Goal: Feedback & Contribution: Contribute content

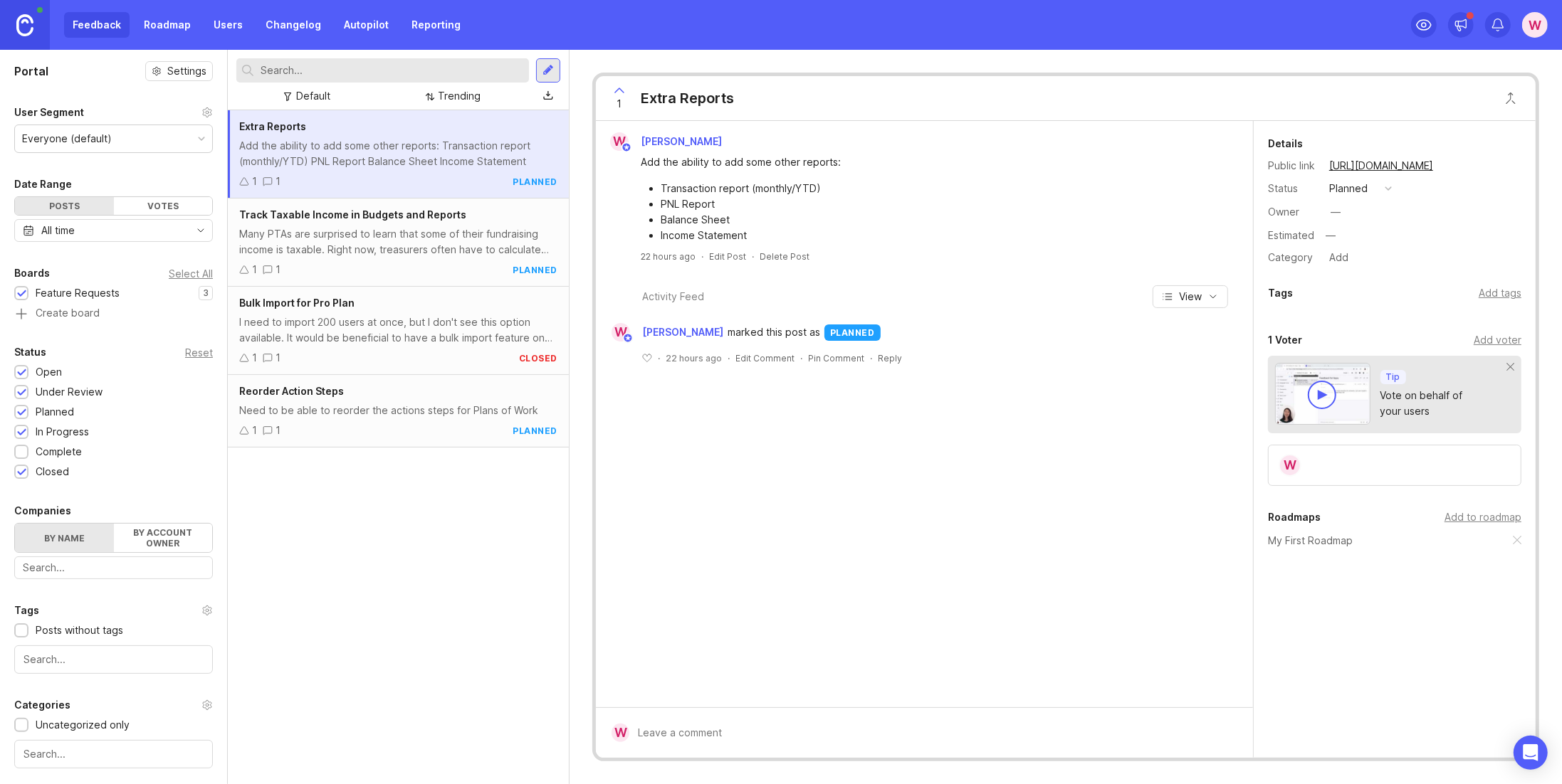
click at [368, 520] on div "Extra Reports Add the ability to add some other reports: Transaction report (mo…" at bounding box center [398, 447] width 341 height 674
click at [1418, 28] on icon at bounding box center [1424, 25] width 18 height 18
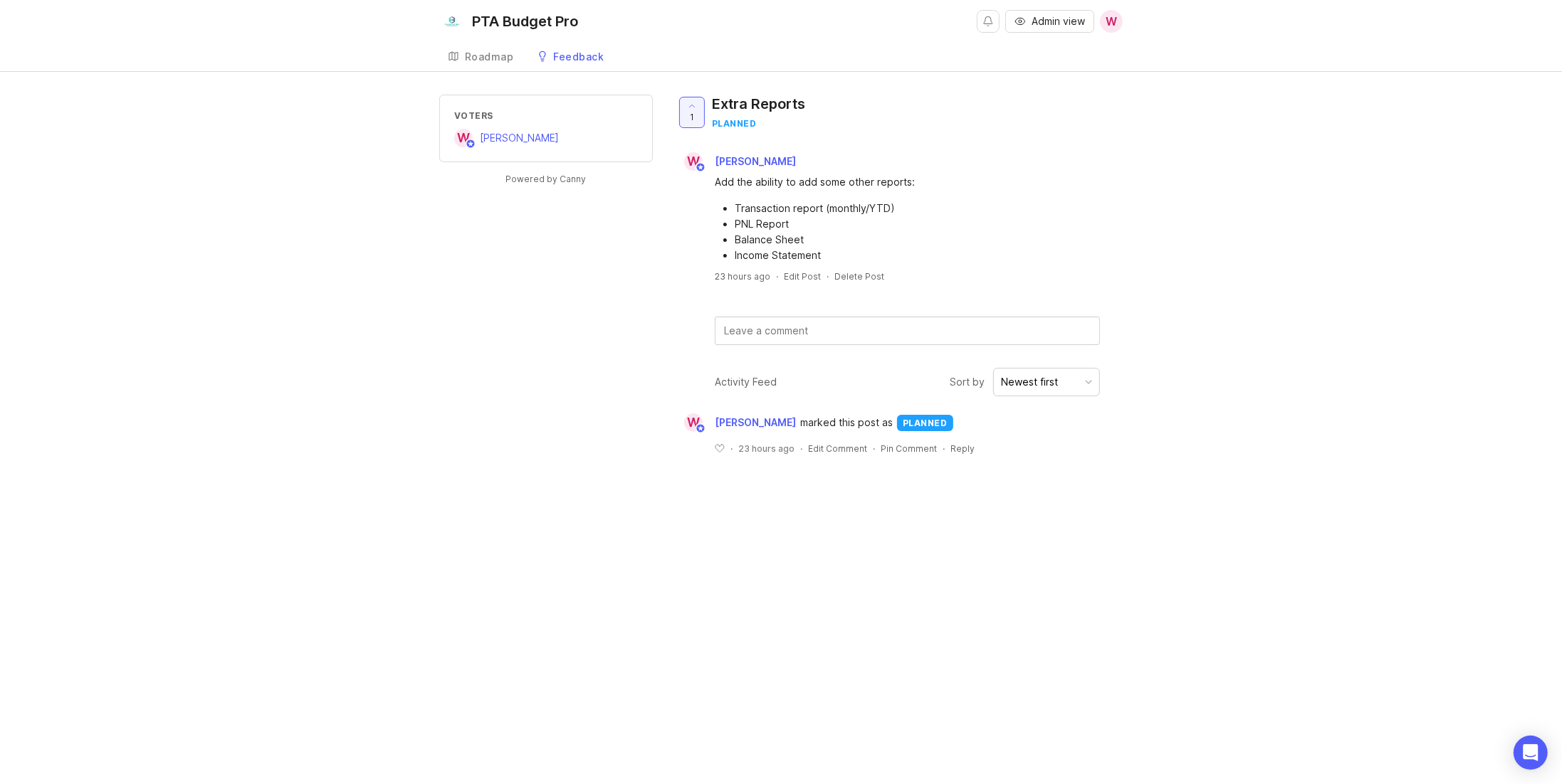
click at [586, 55] on div "Feedback" at bounding box center [579, 56] width 51 height 10
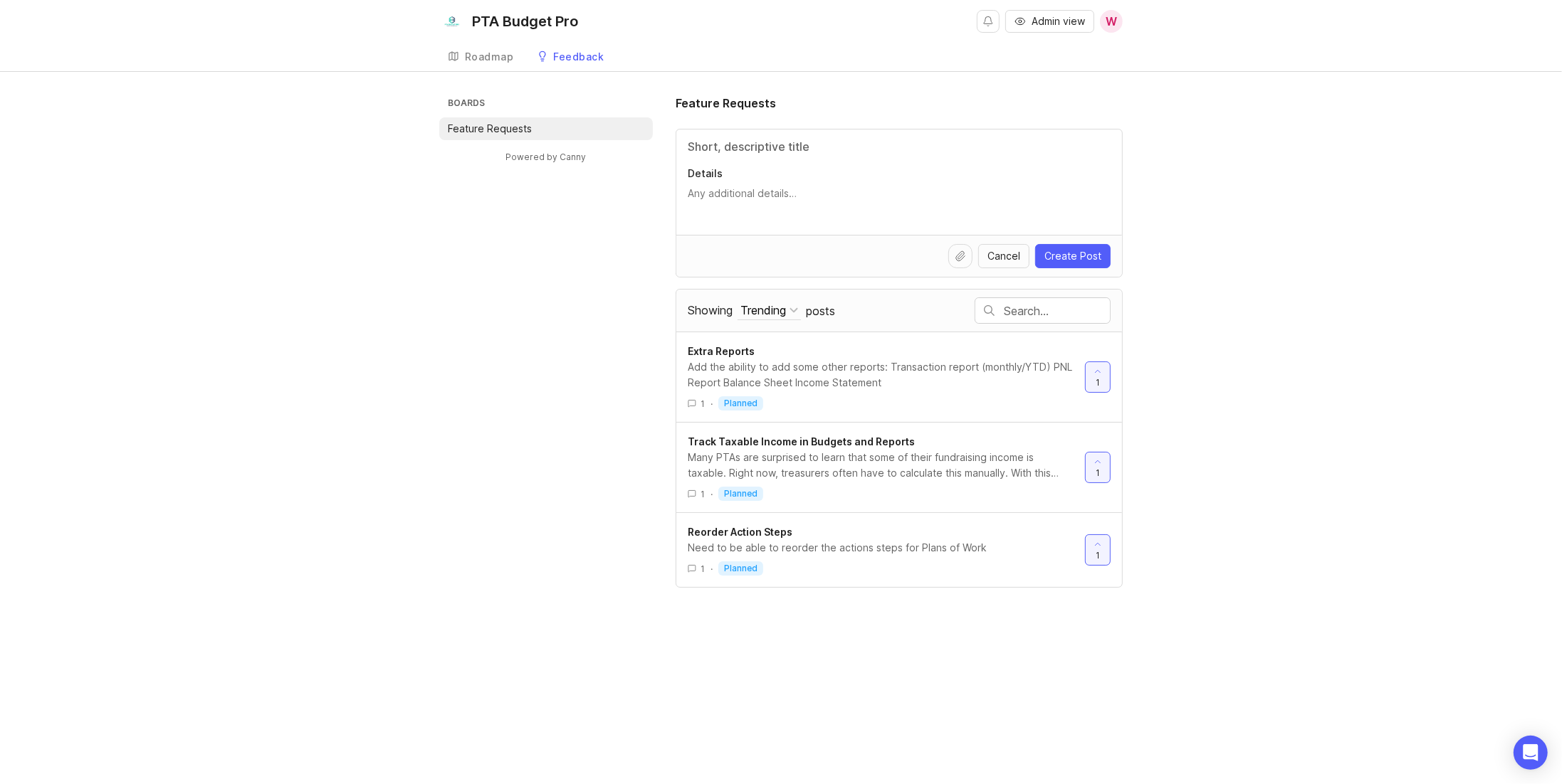
click at [827, 147] on input "Title" at bounding box center [899, 147] width 423 height 18
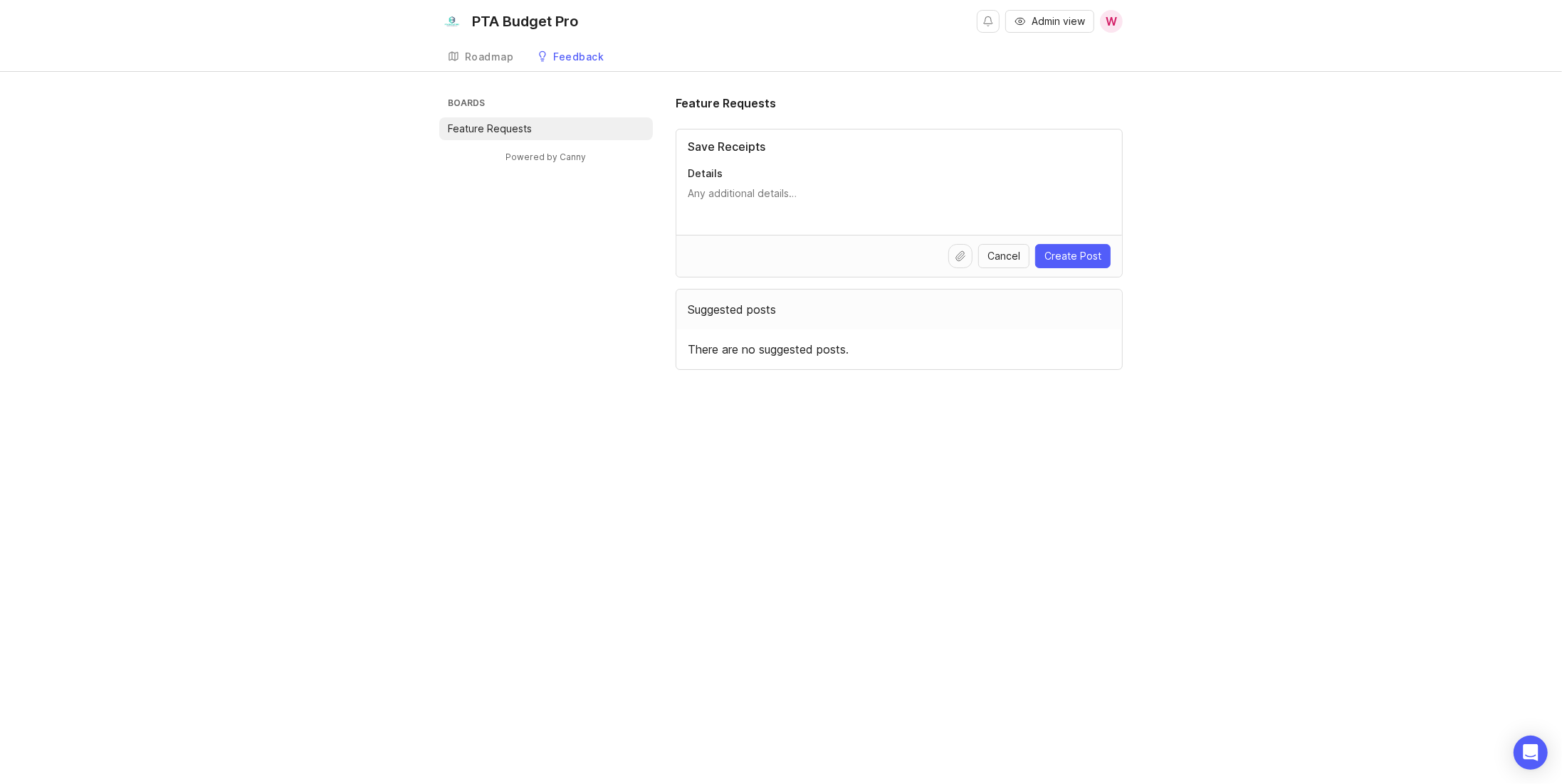
type input "Save Receipts"
click at [811, 185] on div "Save Receipts Details" at bounding box center [899, 182] width 445 height 105
click at [803, 196] on textarea "Details" at bounding box center [899, 200] width 423 height 29
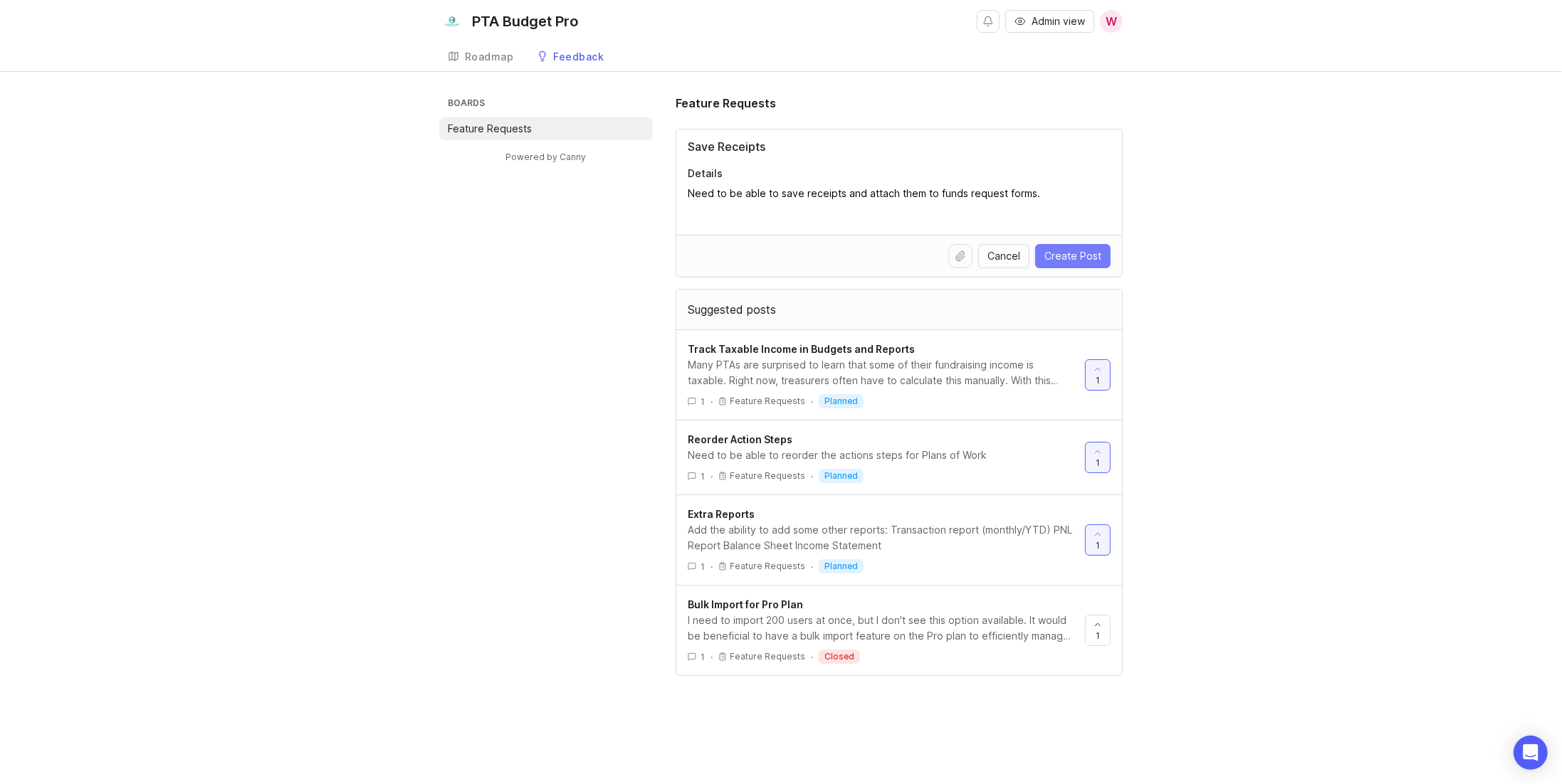
type textarea "Need to be able to save receipts and attach them to funds request forms."
click at [1082, 253] on span "Create Post" at bounding box center [1072, 256] width 57 height 14
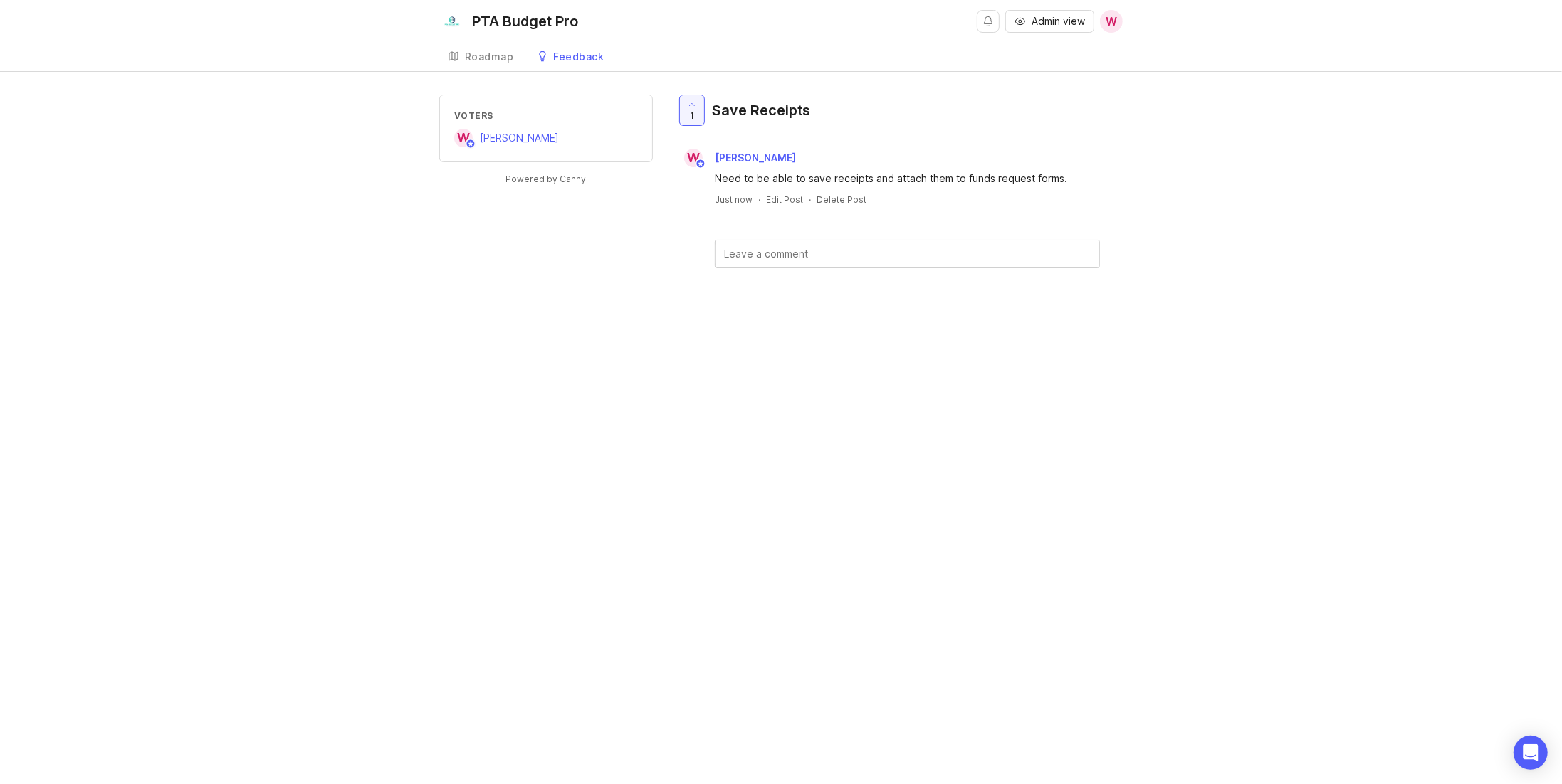
click at [570, 58] on div "Feedback" at bounding box center [579, 56] width 51 height 10
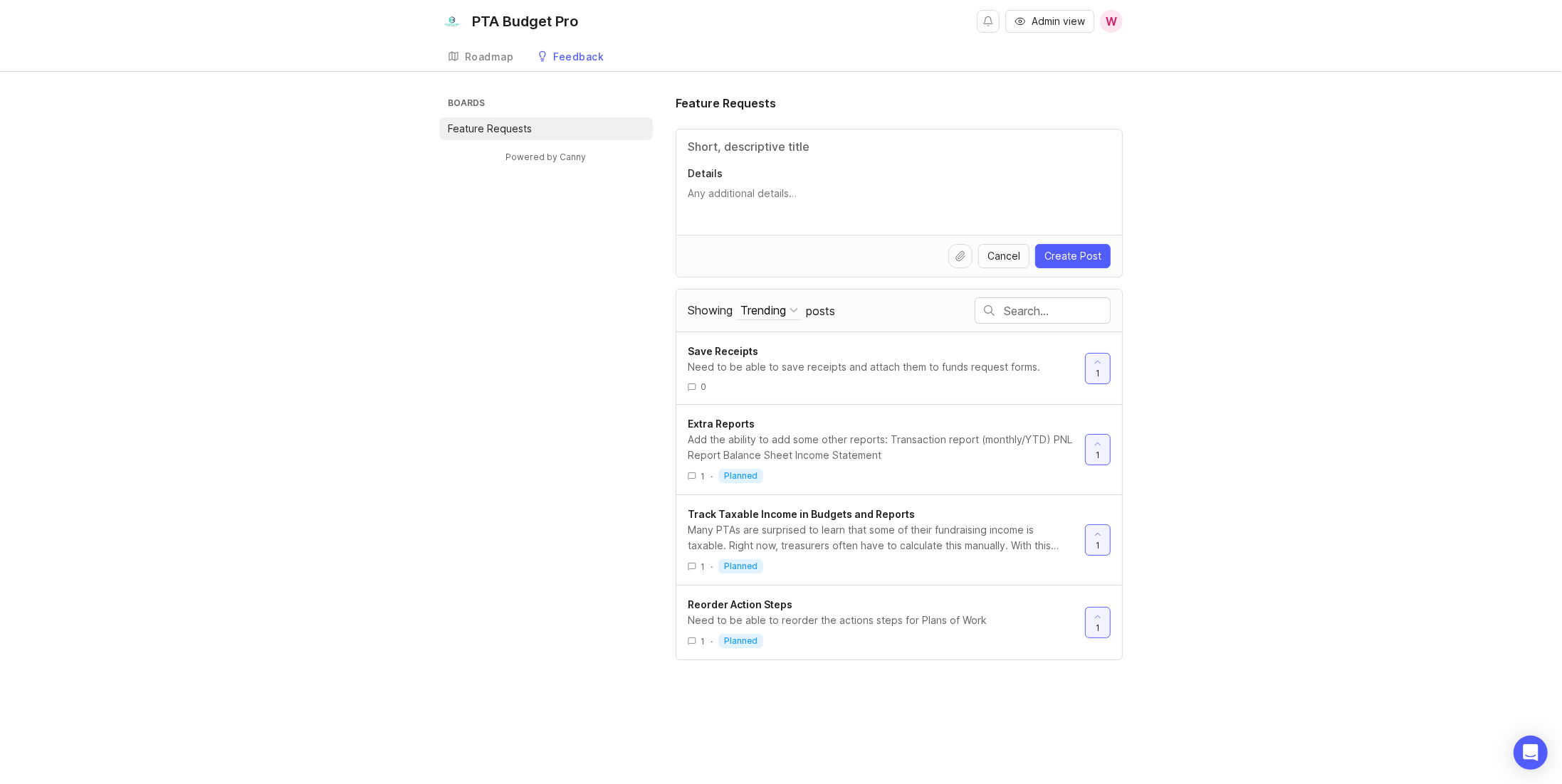
click at [826, 142] on input "Title" at bounding box center [899, 147] width 423 height 18
type input "N"
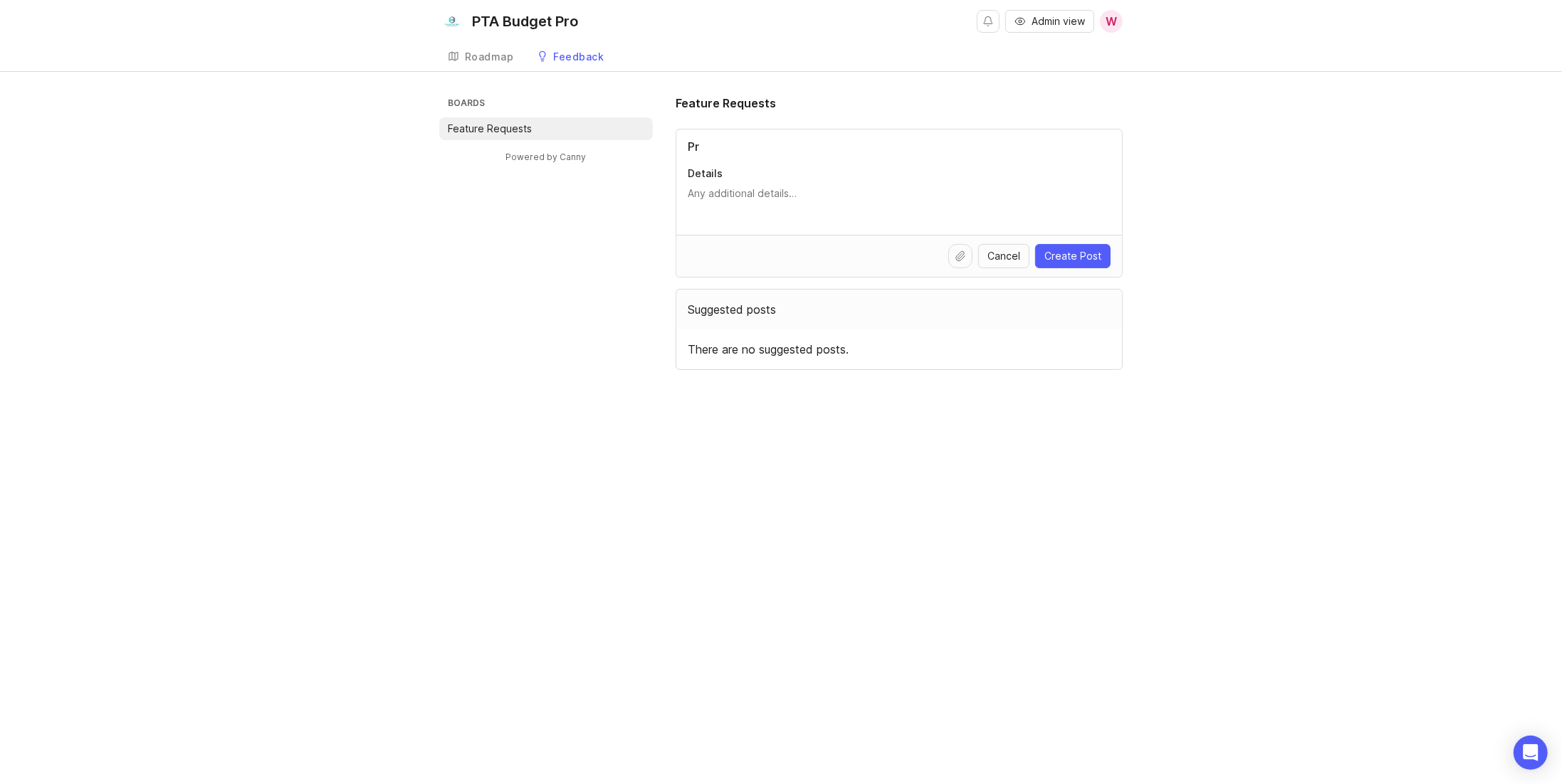
type input "P"
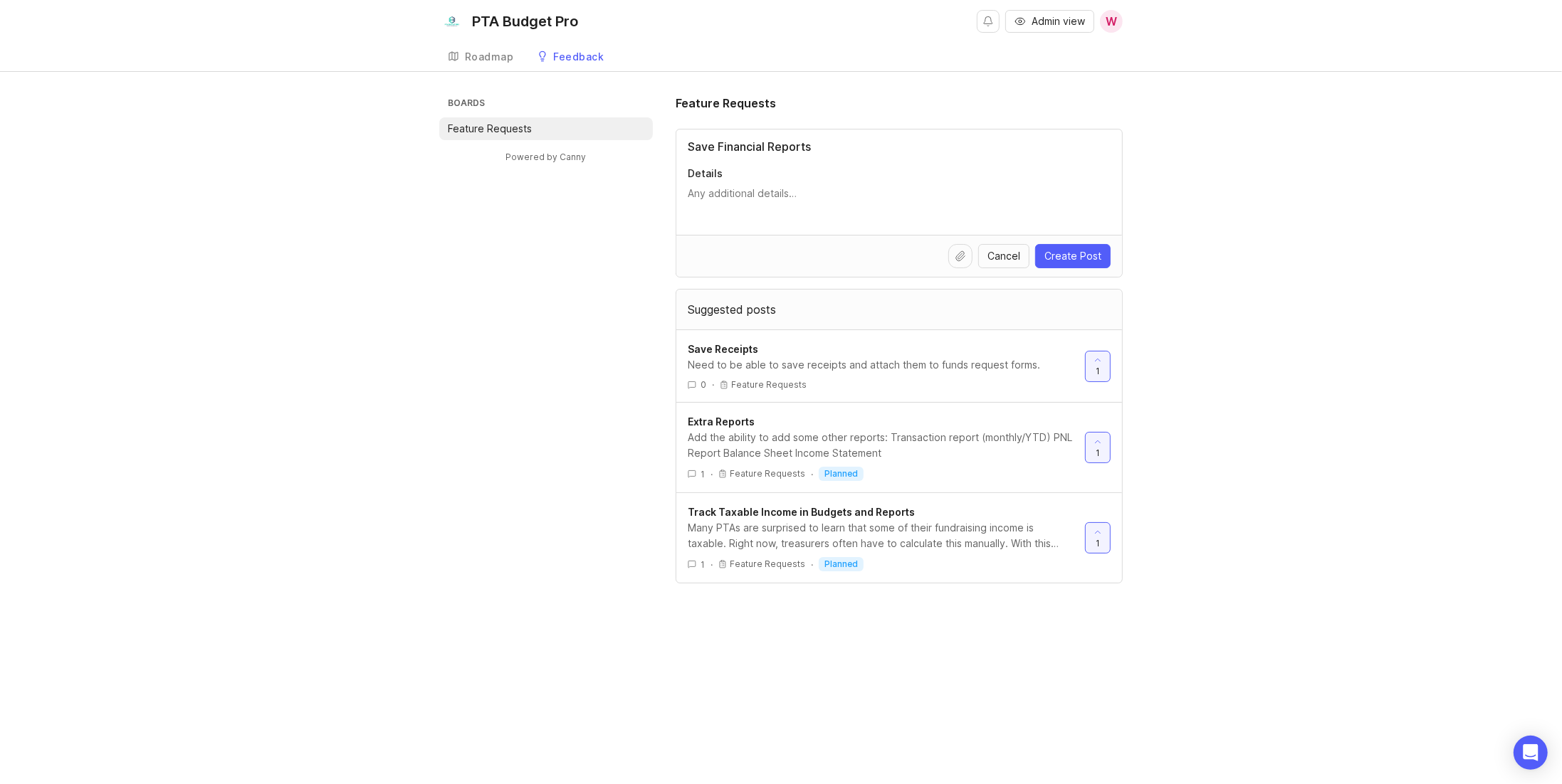
type input "Save Financial Reports"
click at [805, 191] on textarea "Details" at bounding box center [899, 200] width 423 height 29
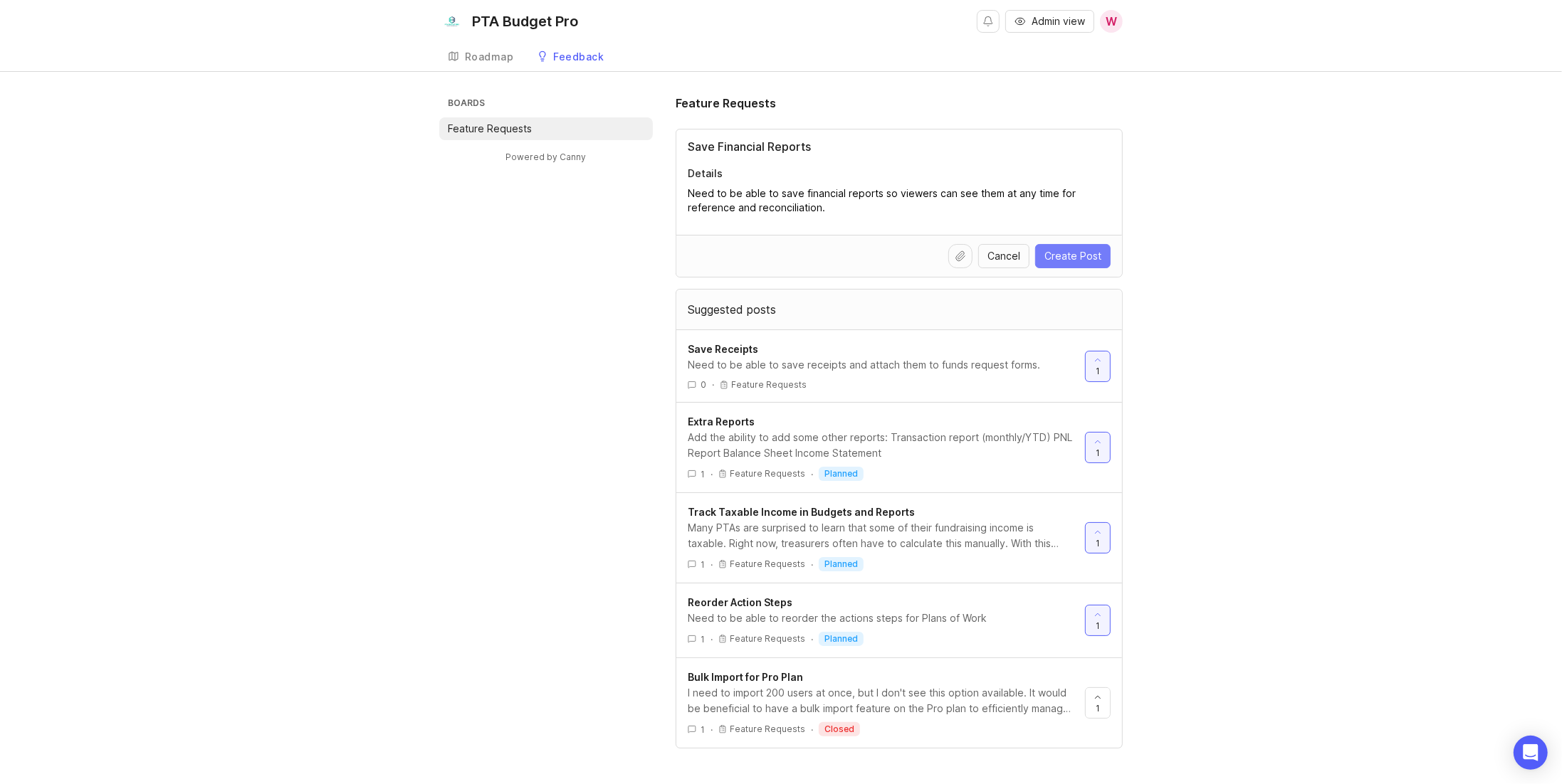
type textarea "Need to be able to save financial reports so viewers can see them at any time f…"
click at [1069, 251] on span "Create Post" at bounding box center [1072, 256] width 57 height 14
